Goal: Task Accomplishment & Management: Use online tool/utility

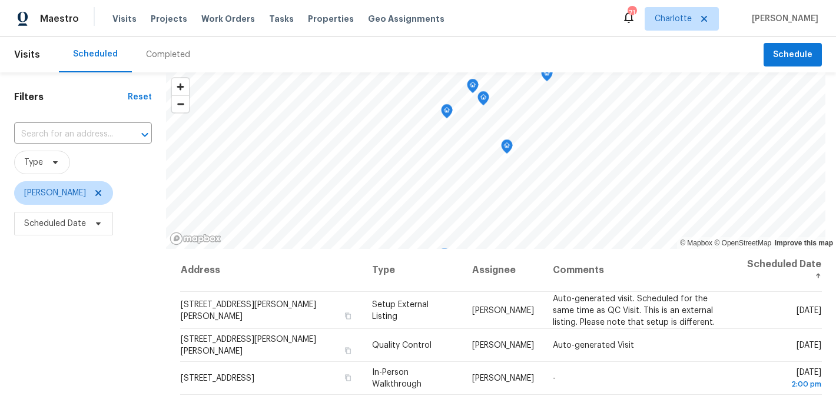
scroll to position [3, 0]
click at [321, 16] on span "Properties" at bounding box center [331, 19] width 46 height 12
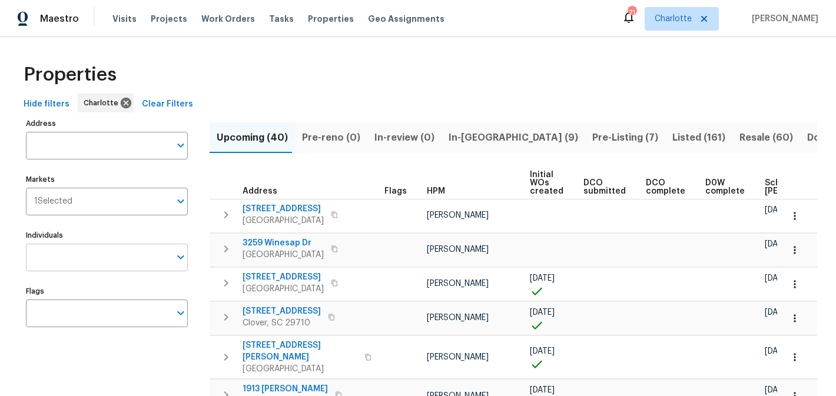
click at [92, 268] on input "Individuals" at bounding box center [98, 258] width 144 height 28
type input "matthew"
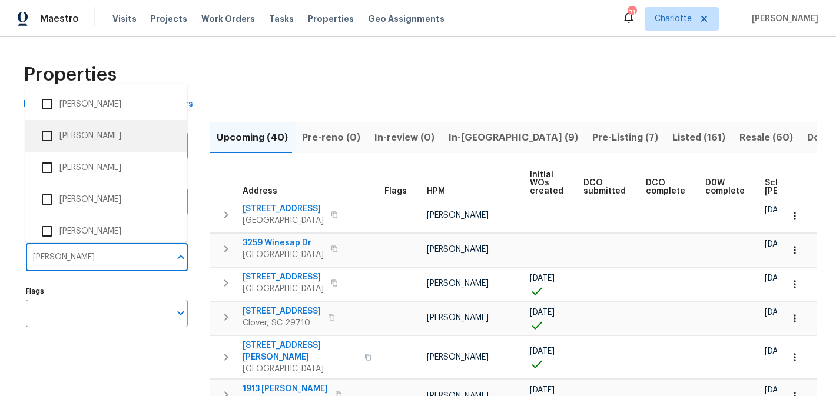
click at [129, 131] on li "[PERSON_NAME]" at bounding box center [106, 136] width 143 height 25
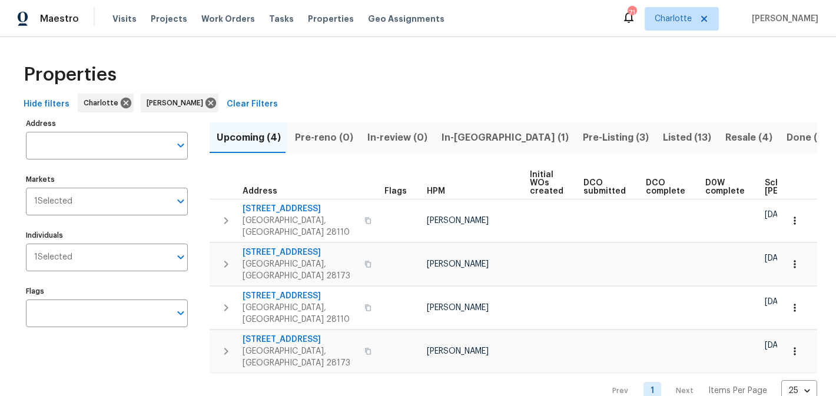
click at [461, 136] on span "In-reno (1)" at bounding box center [504, 137] width 127 height 16
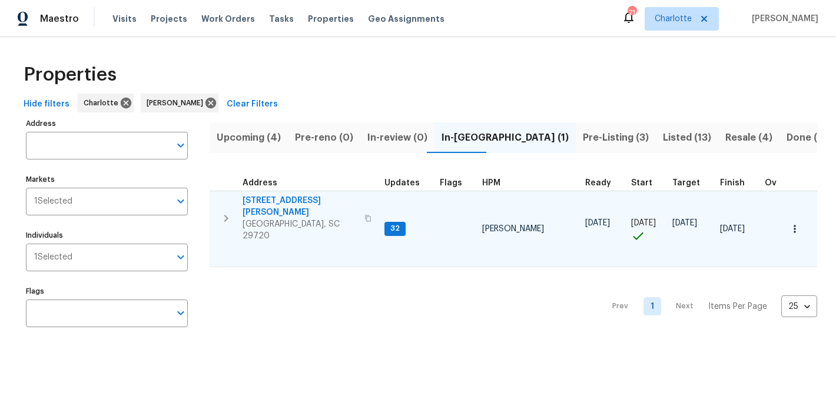
click at [281, 202] on span "2744 Lyndell Way" at bounding box center [299, 207] width 115 height 24
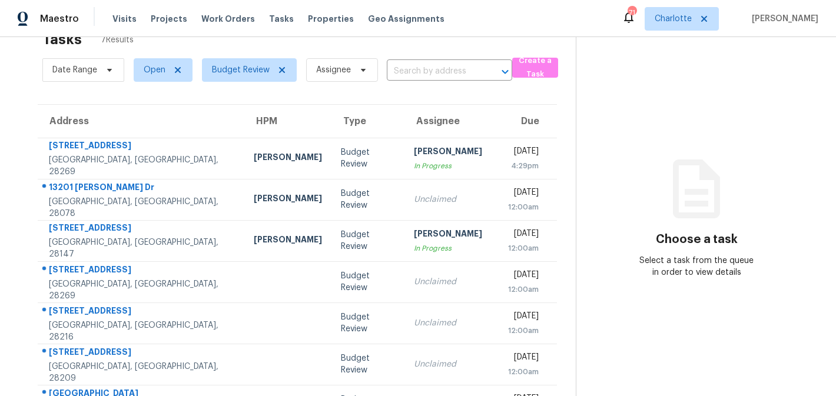
scroll to position [71, 0]
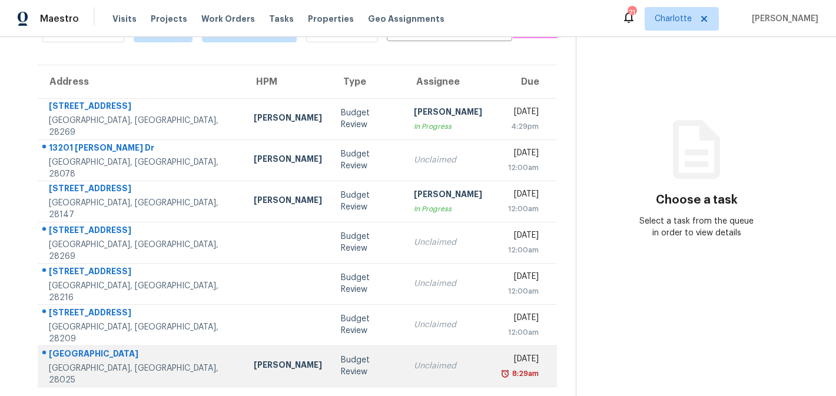
click at [414, 370] on div "Unclaimed" at bounding box center [448, 366] width 68 height 12
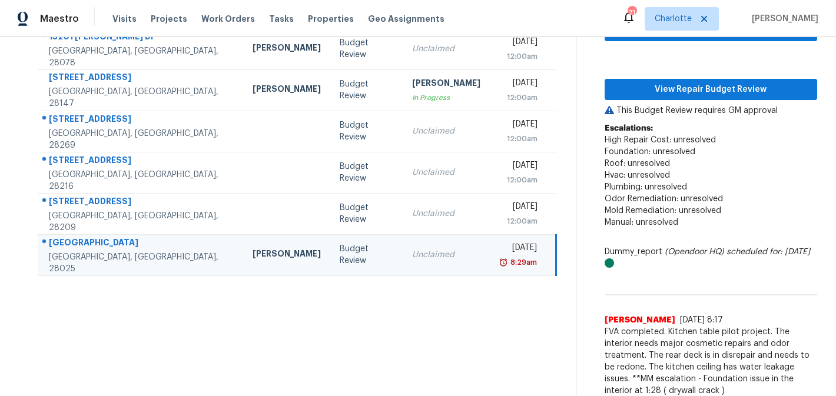
scroll to position [189, 0]
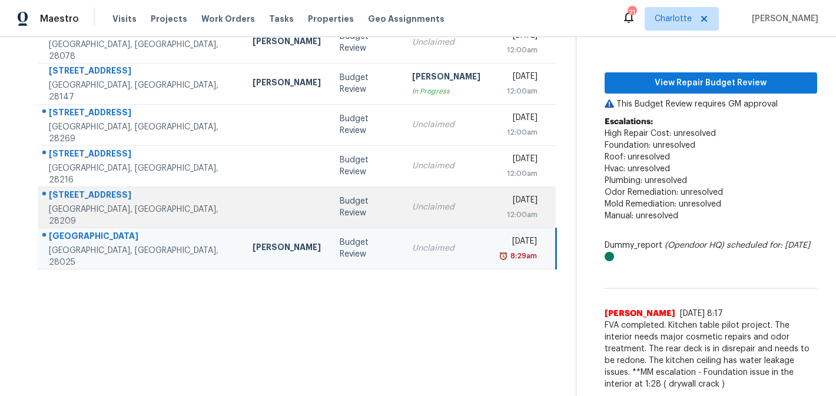
click at [418, 217] on td "Unclaimed" at bounding box center [446, 207] width 87 height 41
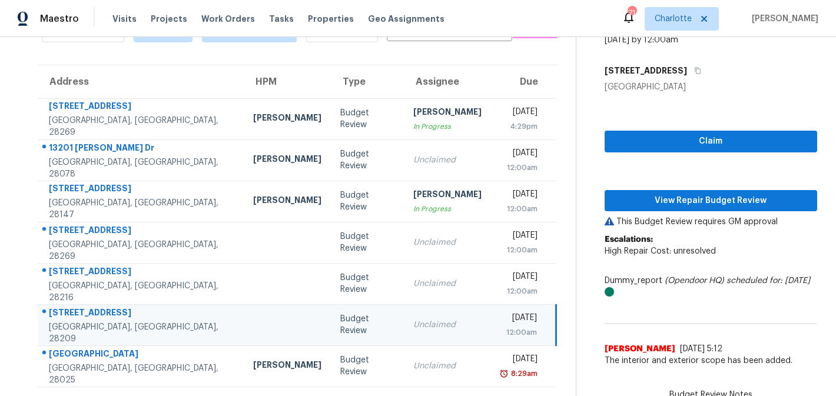
scroll to position [5, 0]
